Goal: Task Accomplishment & Management: Complete application form

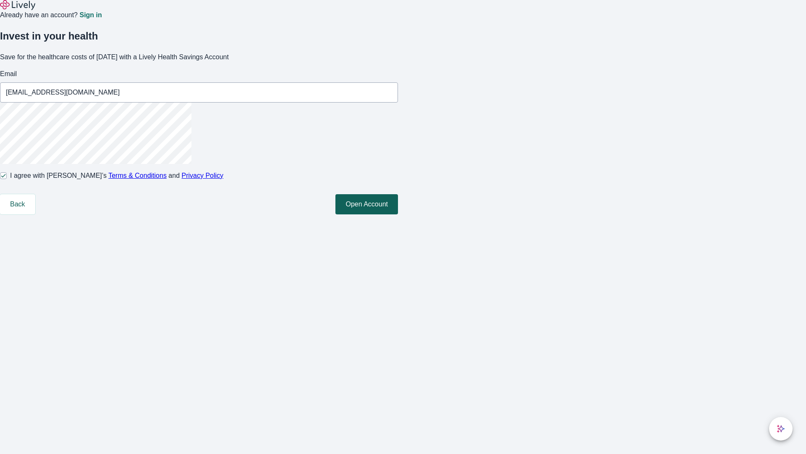
click at [398, 214] on button "Open Account" at bounding box center [367, 204] width 63 height 20
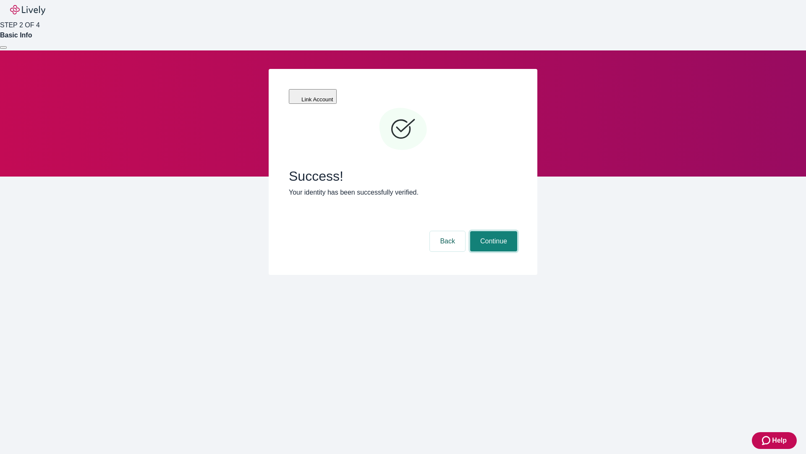
click at [493, 231] on button "Continue" at bounding box center [493, 241] width 47 height 20
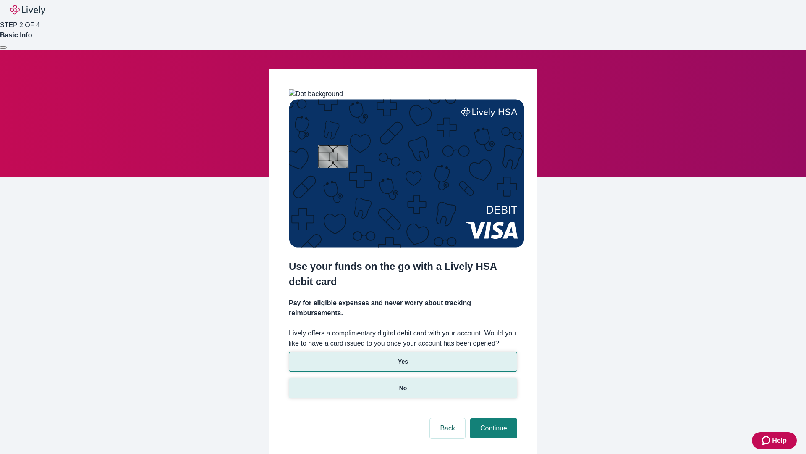
click at [403, 383] on p "No" at bounding box center [403, 387] width 8 height 9
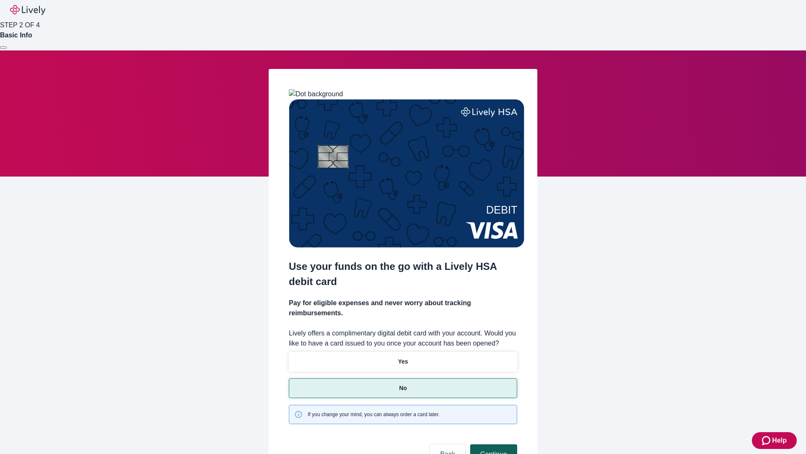
click at [493, 444] on button "Continue" at bounding box center [493, 454] width 47 height 20
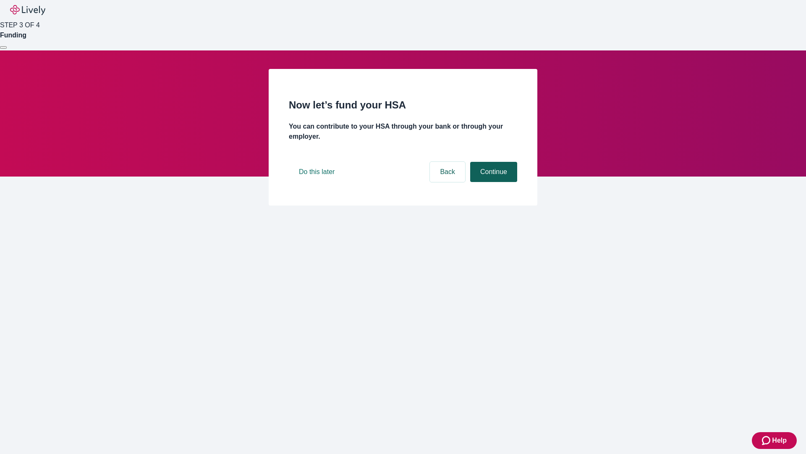
click at [493, 182] on button "Continue" at bounding box center [493, 172] width 47 height 20
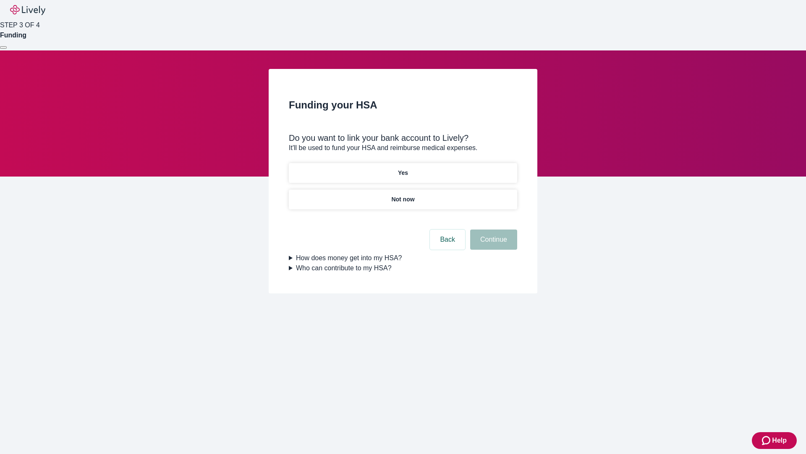
click at [403, 168] on p "Yes" at bounding box center [403, 172] width 10 height 9
click at [493, 229] on button "Continue" at bounding box center [493, 239] width 47 height 20
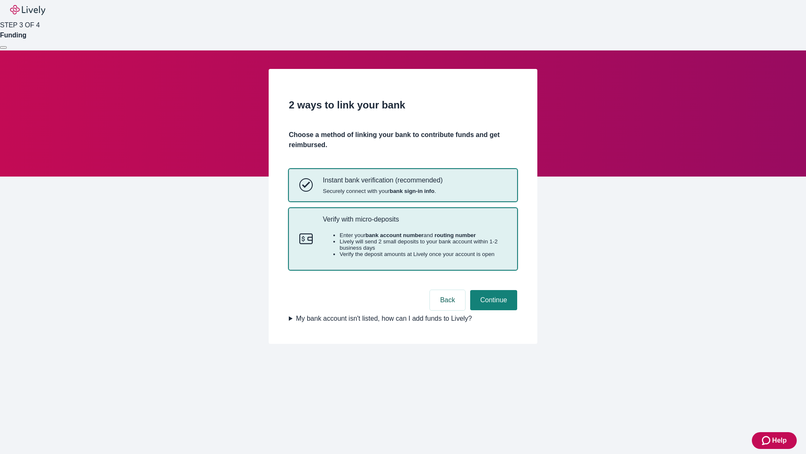
click at [414, 223] on p "Verify with micro-deposits" at bounding box center [415, 219] width 184 height 8
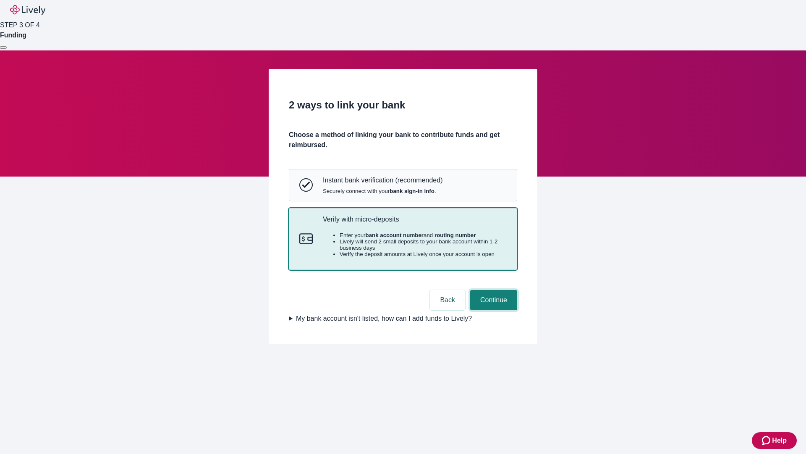
click at [493, 310] on button "Continue" at bounding box center [493, 300] width 47 height 20
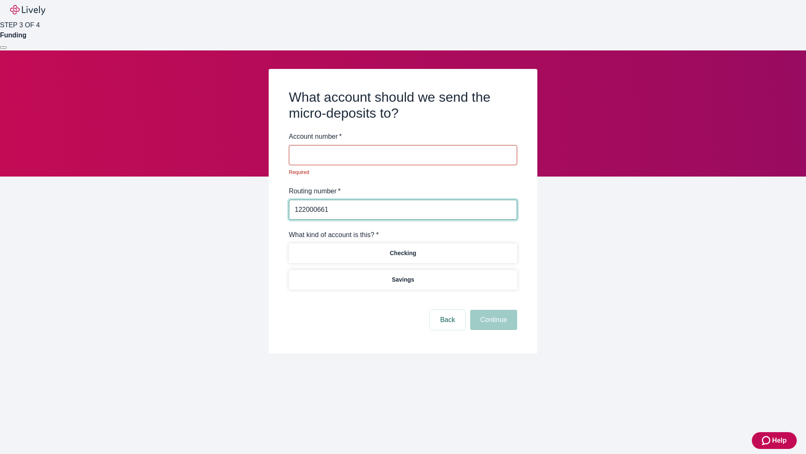
type input "122000661"
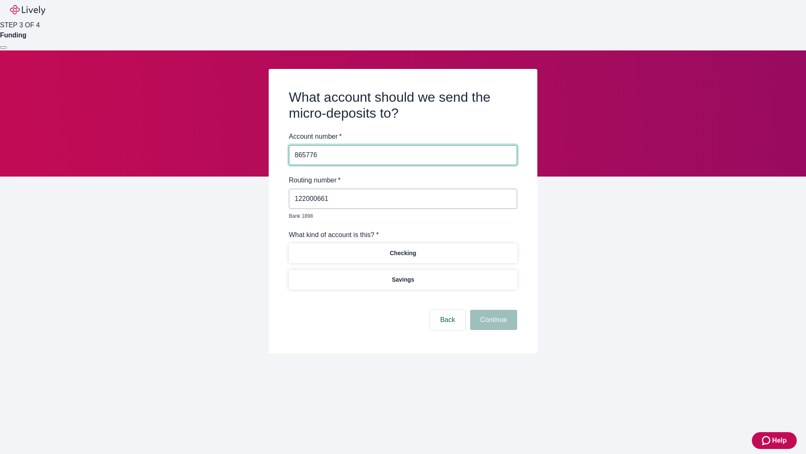
type input "865776"
click at [403, 249] on p "Checking" at bounding box center [403, 253] width 26 height 9
click at [493, 310] on button "Continue" at bounding box center [493, 320] width 47 height 20
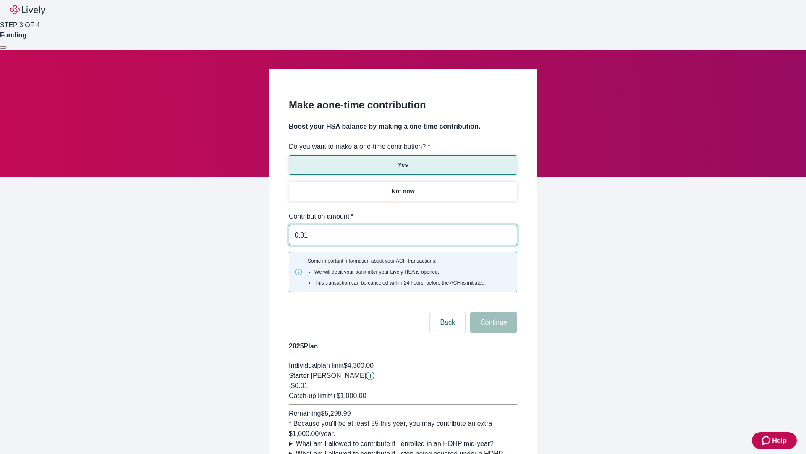
type input "0.01"
click at [493, 312] on button "Continue" at bounding box center [493, 322] width 47 height 20
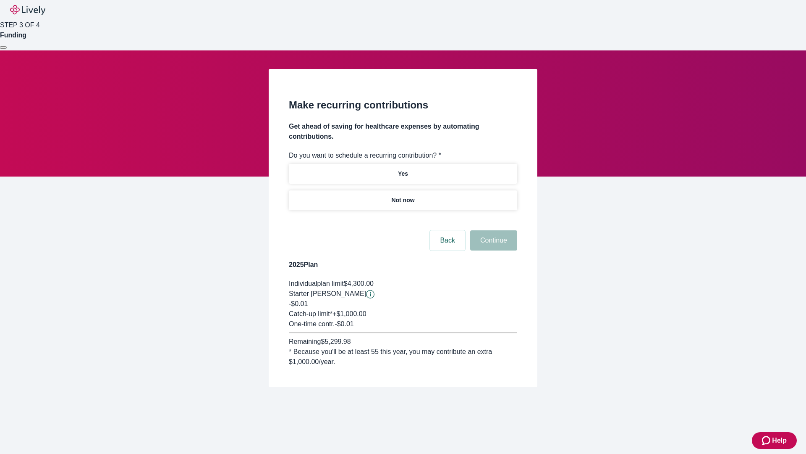
click at [403, 196] on p "Not now" at bounding box center [402, 200] width 23 height 9
click at [493, 230] on button "Continue" at bounding box center [493, 240] width 47 height 20
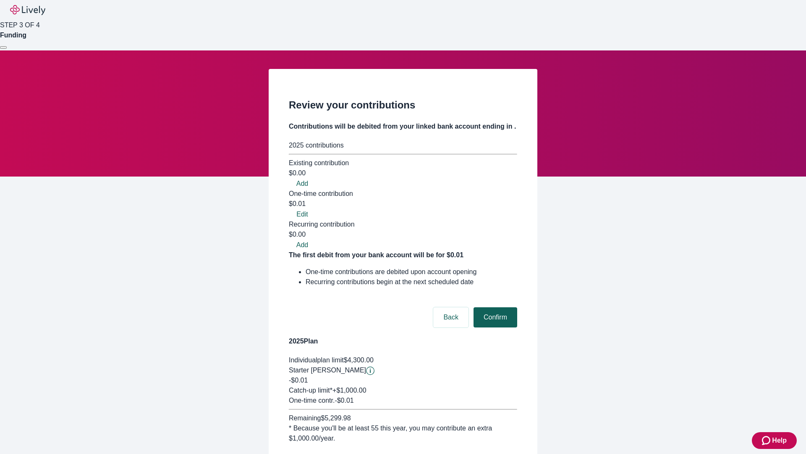
click at [494, 307] on button "Confirm" at bounding box center [496, 317] width 44 height 20
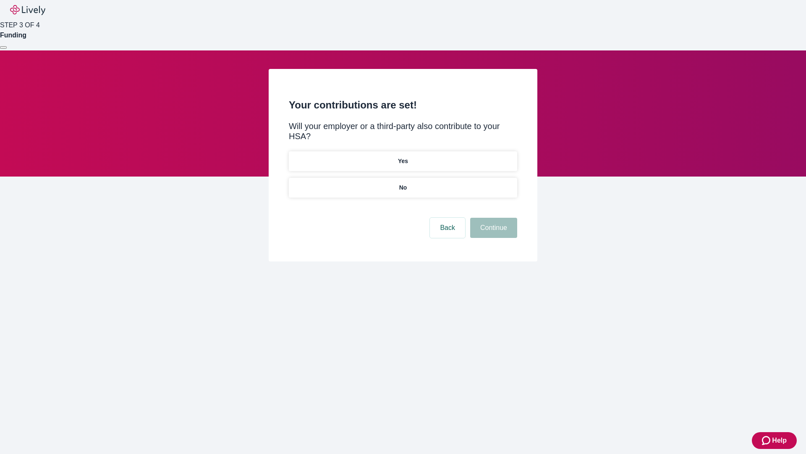
click at [403, 183] on p "No" at bounding box center [403, 187] width 8 height 9
click at [493, 218] on button "Continue" at bounding box center [493, 228] width 47 height 20
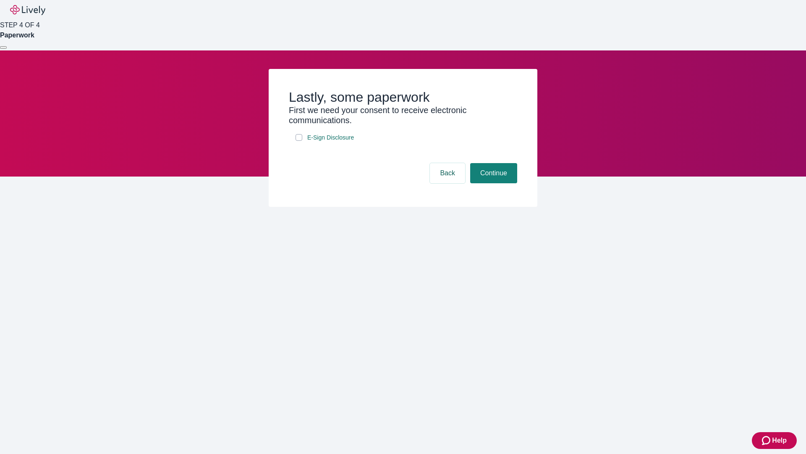
click at [299, 141] on input "E-Sign Disclosure" at bounding box center [299, 137] width 7 height 7
checkbox input "true"
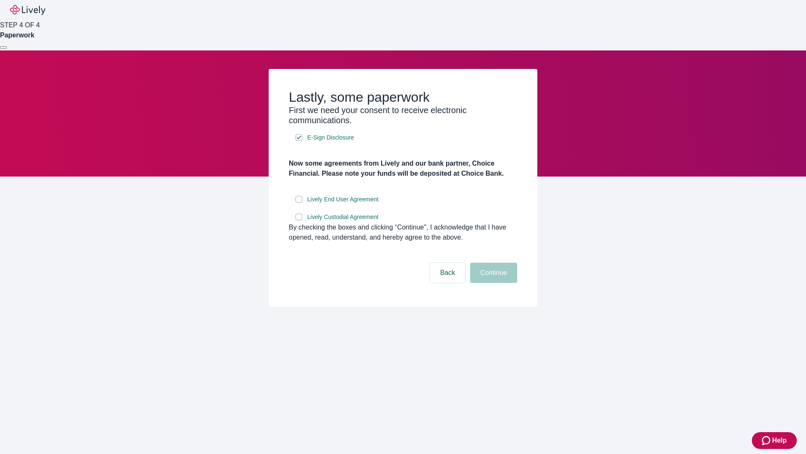
click at [299, 202] on input "Lively End User Agreement" at bounding box center [299, 199] width 7 height 7
checkbox input "true"
click at [299, 220] on input "Lively Custodial Agreement" at bounding box center [299, 216] width 7 height 7
checkbox input "true"
click at [493, 283] on button "Continue" at bounding box center [493, 272] width 47 height 20
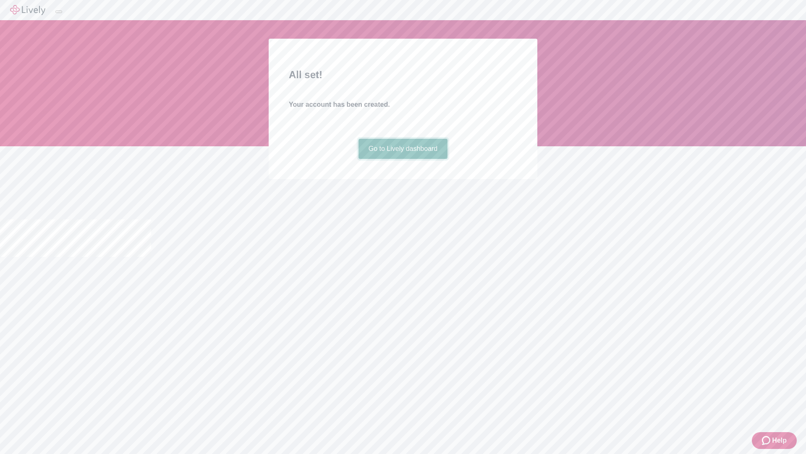
click at [403, 159] on link "Go to Lively dashboard" at bounding box center [403, 149] width 89 height 20
